Goal: Task Accomplishment & Management: Complete application form

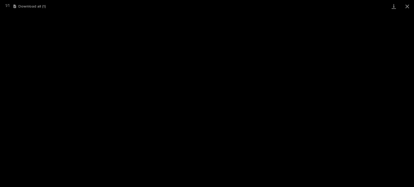
scroll to position [81, 0]
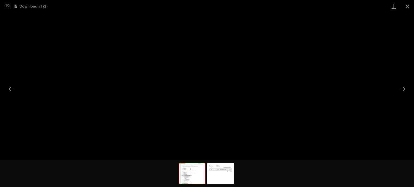
scroll to position [13, 0]
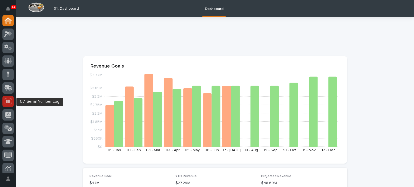
click at [6, 102] on icon at bounding box center [8, 101] width 7 height 6
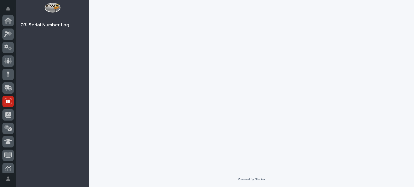
scroll to position [81, 0]
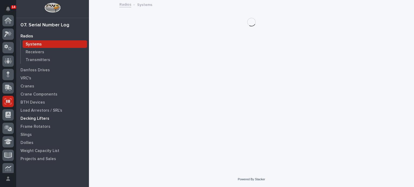
scroll to position [81, 0]
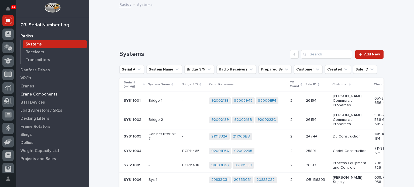
click at [37, 91] on div "Crane Components" at bounding box center [53, 95] width 70 height 8
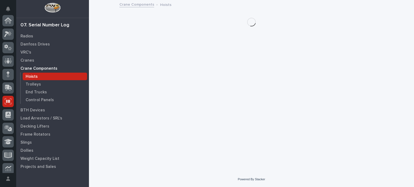
scroll to position [81, 0]
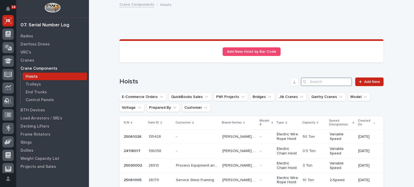
click at [340, 81] on input "Search" at bounding box center [326, 82] width 51 height 9
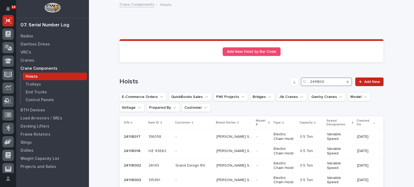
type input "24118001"
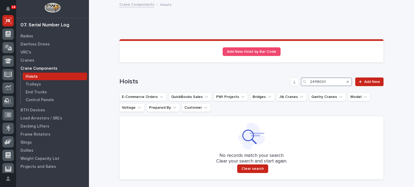
drag, startPoint x: 333, startPoint y: 82, endPoint x: 242, endPoint y: 83, distance: 91.1
click at [242, 83] on div "Hoists 24118001 Add New" at bounding box center [251, 82] width 264 height 9
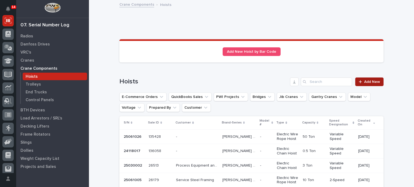
click at [371, 82] on span "Add New" at bounding box center [372, 82] width 16 height 4
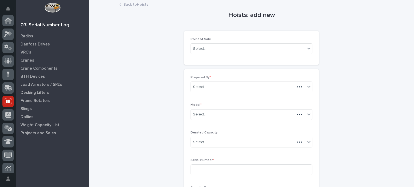
scroll to position [81, 0]
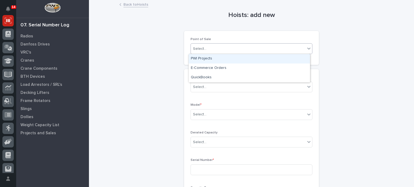
click at [268, 50] on div "Select..." at bounding box center [248, 48] width 114 height 9
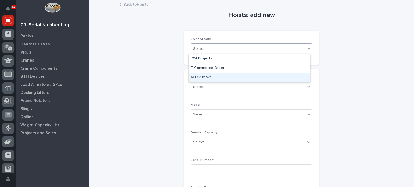
click at [244, 82] on div "QuickBooks" at bounding box center [249, 77] width 121 height 9
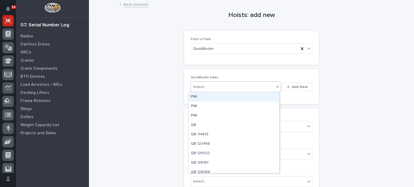
click at [229, 86] on div "Select..." at bounding box center [232, 87] width 83 height 9
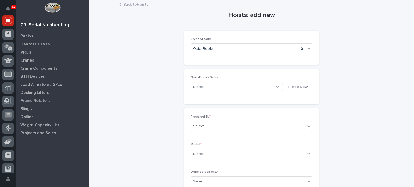
click at [229, 86] on div "Select..." at bounding box center [232, 87] width 83 height 9
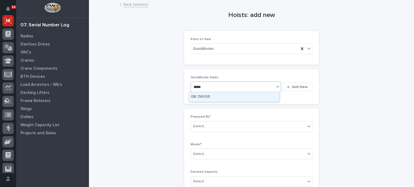
type input "******"
click at [224, 95] on div "QB 136058" at bounding box center [234, 96] width 90 height 9
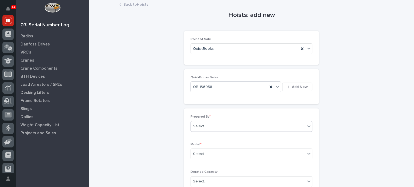
click at [201, 122] on div "Select..." at bounding box center [248, 126] width 114 height 9
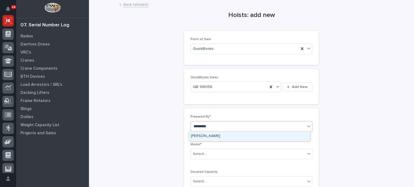
type input "**********"
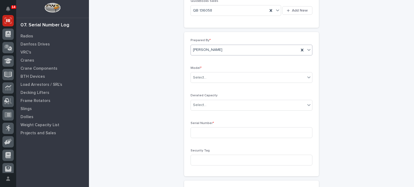
scroll to position [88, 0]
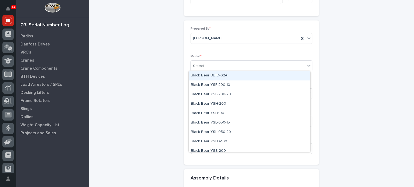
click at [203, 67] on div "Select..." at bounding box center [199, 66] width 13 height 6
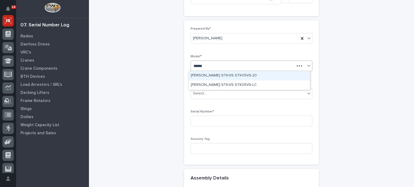
type input "*******"
click at [217, 79] on div "Starke STK-VS STK05VS-20" at bounding box center [249, 75] width 121 height 9
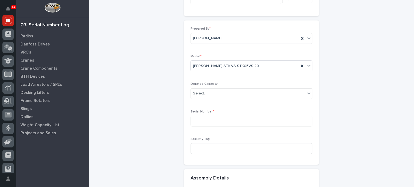
click at [217, 79] on div "Prepared By * Steve Hall Model * Starke STK-VS STK05VS-20 Derated Capacity Sele…" at bounding box center [251, 92] width 122 height 131
click at [217, 117] on input at bounding box center [251, 121] width 122 height 11
paste input "24118001"
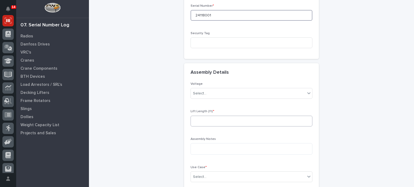
scroll to position [194, 0]
type input "24118001"
click at [217, 100] on div "Voltage Select..." at bounding box center [251, 92] width 122 height 21
click at [217, 96] on div "Select..." at bounding box center [248, 93] width 114 height 9
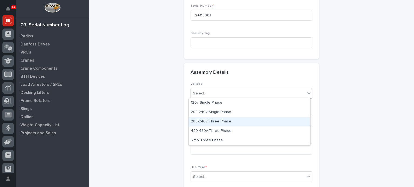
click at [216, 124] on div "208-240v Three Phase" at bounding box center [249, 121] width 121 height 9
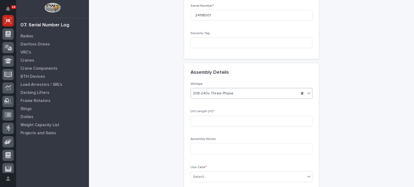
scroll to position [254, 0]
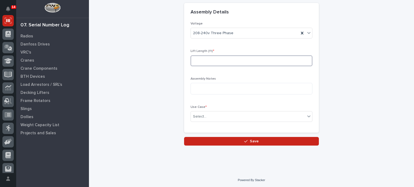
click at [217, 57] on input at bounding box center [251, 60] width 122 height 11
type input "20"
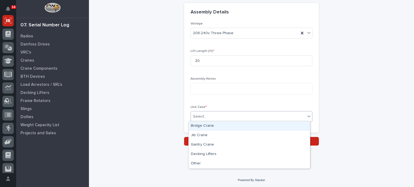
click at [210, 115] on div "Select..." at bounding box center [248, 116] width 114 height 9
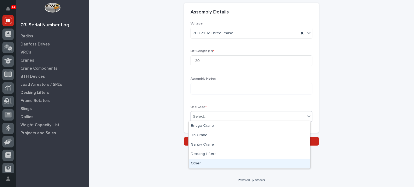
click at [212, 164] on div "Other" at bounding box center [249, 163] width 121 height 9
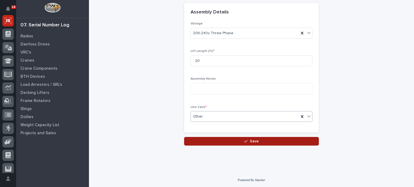
click at [210, 141] on button "Save" at bounding box center [251, 141] width 135 height 9
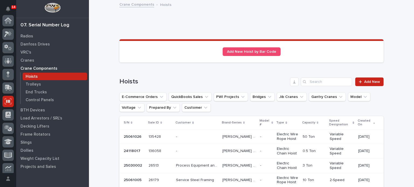
scroll to position [81, 0]
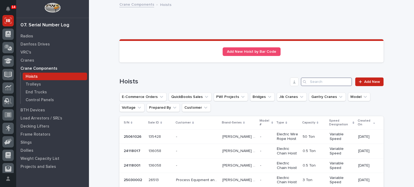
click at [332, 83] on input "Search" at bounding box center [326, 82] width 51 height 9
paste input "24118001"
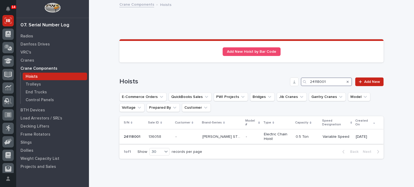
type input "24118001"
click at [187, 135] on p at bounding box center [186, 137] width 23 height 5
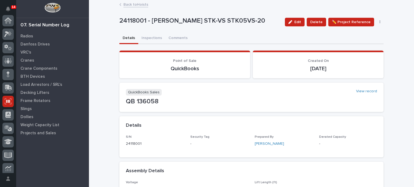
scroll to position [81, 0]
click at [153, 40] on button "Inspections" at bounding box center [151, 38] width 27 height 11
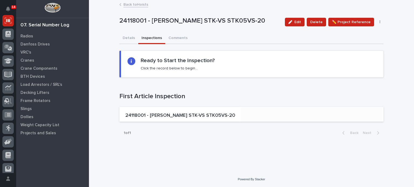
click at [147, 114] on p "24118001 - Starke STK-VS STK05VS-20" at bounding box center [180, 116] width 110 height 6
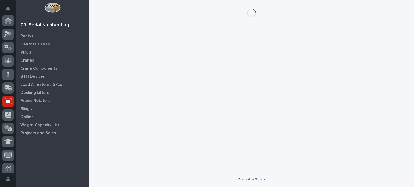
scroll to position [81, 0]
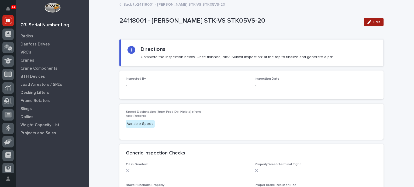
click at [367, 23] on icon "button" at bounding box center [369, 22] width 4 height 4
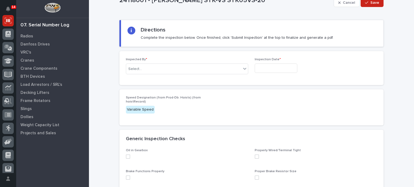
scroll to position [20, 0]
click at [222, 74] on div "Inspected By * Select..." at bounding box center [187, 67] width 122 height 21
click at [222, 67] on div "Select..." at bounding box center [183, 68] width 115 height 9
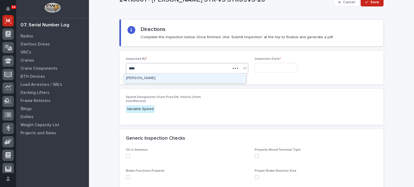
type input "*****"
click at [219, 82] on div "[PERSON_NAME]" at bounding box center [185, 78] width 122 height 9
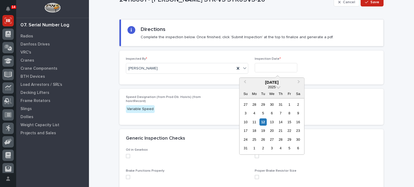
click at [288, 65] on input "text" at bounding box center [276, 67] width 43 height 9
click at [265, 122] on div "12" at bounding box center [262, 122] width 7 height 7
type input "**********"
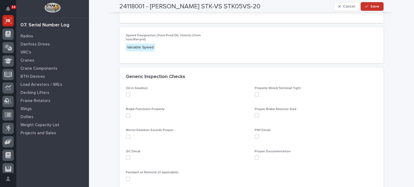
scroll to position [82, 0]
click at [126, 92] on span at bounding box center [128, 94] width 4 height 4
click at [126, 114] on span at bounding box center [128, 115] width 4 height 4
click at [126, 137] on span at bounding box center [128, 136] width 4 height 4
click at [126, 156] on span at bounding box center [128, 157] width 4 height 4
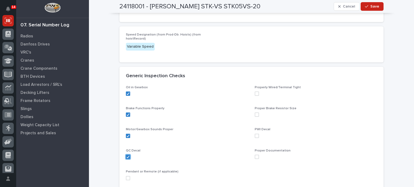
click at [255, 92] on span at bounding box center [257, 94] width 4 height 4
click at [255, 114] on span at bounding box center [257, 115] width 4 height 4
click at [255, 136] on span at bounding box center [257, 136] width 4 height 4
click at [255, 157] on span at bounding box center [257, 157] width 4 height 4
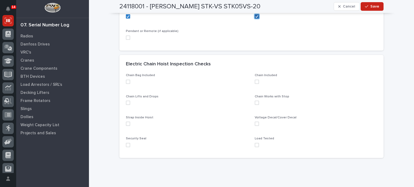
scroll to position [224, 0]
click at [126, 82] on span at bounding box center [128, 81] width 4 height 4
click at [126, 104] on div "Chain Lifts and Drops" at bounding box center [187, 101] width 122 height 15
click at [126, 101] on span at bounding box center [128, 102] width 4 height 4
click at [126, 125] on div "Strap Inside Hoist" at bounding box center [187, 122] width 122 height 15
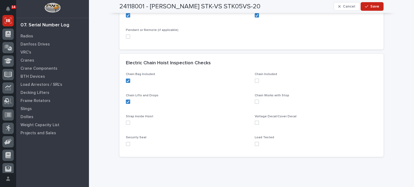
click at [126, 124] on span at bounding box center [128, 123] width 4 height 4
click at [126, 144] on span at bounding box center [128, 144] width 4 height 4
click at [255, 145] on span at bounding box center [257, 144] width 4 height 4
click at [255, 123] on span at bounding box center [257, 123] width 4 height 4
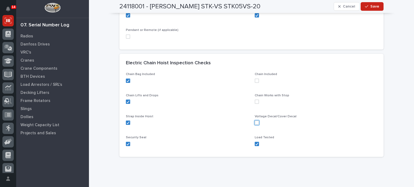
click at [255, 102] on span at bounding box center [257, 102] width 4 height 4
click at [255, 79] on span at bounding box center [257, 81] width 4 height 4
click at [255, 124] on span at bounding box center [257, 123] width 4 height 4
click at [363, 3] on button "Save" at bounding box center [371, 6] width 23 height 9
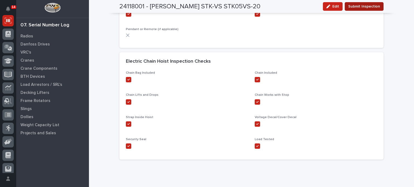
drag, startPoint x: 363, startPoint y: 3, endPoint x: 374, endPoint y: 9, distance: 11.8
click at [374, 9] on span "Submit Inspection" at bounding box center [364, 6] width 32 height 6
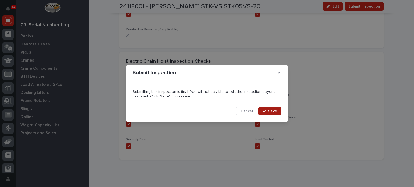
click at [278, 110] on button "Save" at bounding box center [269, 111] width 23 height 9
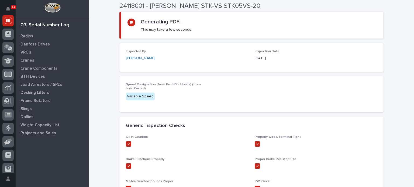
scroll to position [0, 0]
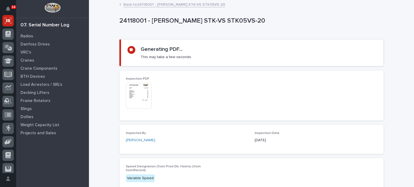
click at [127, 99] on img at bounding box center [139, 96] width 26 height 26
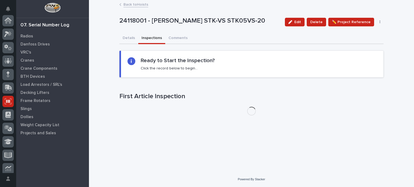
scroll to position [81, 0]
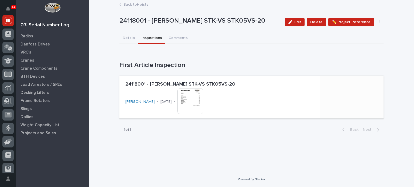
click at [163, 97] on div "24118001 - Starke STK-VS STK05VS-20 Brock Miller • 08/12/2025 • This file canno…" at bounding box center [219, 98] width 193 height 39
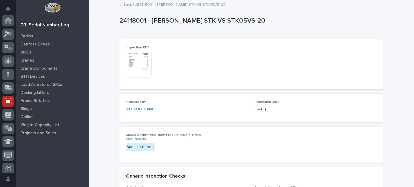
scroll to position [81, 0]
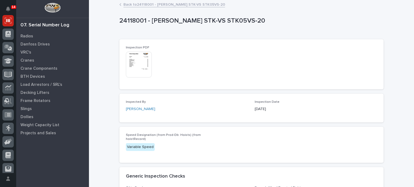
click at [139, 68] on img at bounding box center [139, 65] width 26 height 26
